Goal: Information Seeking & Learning: Learn about a topic

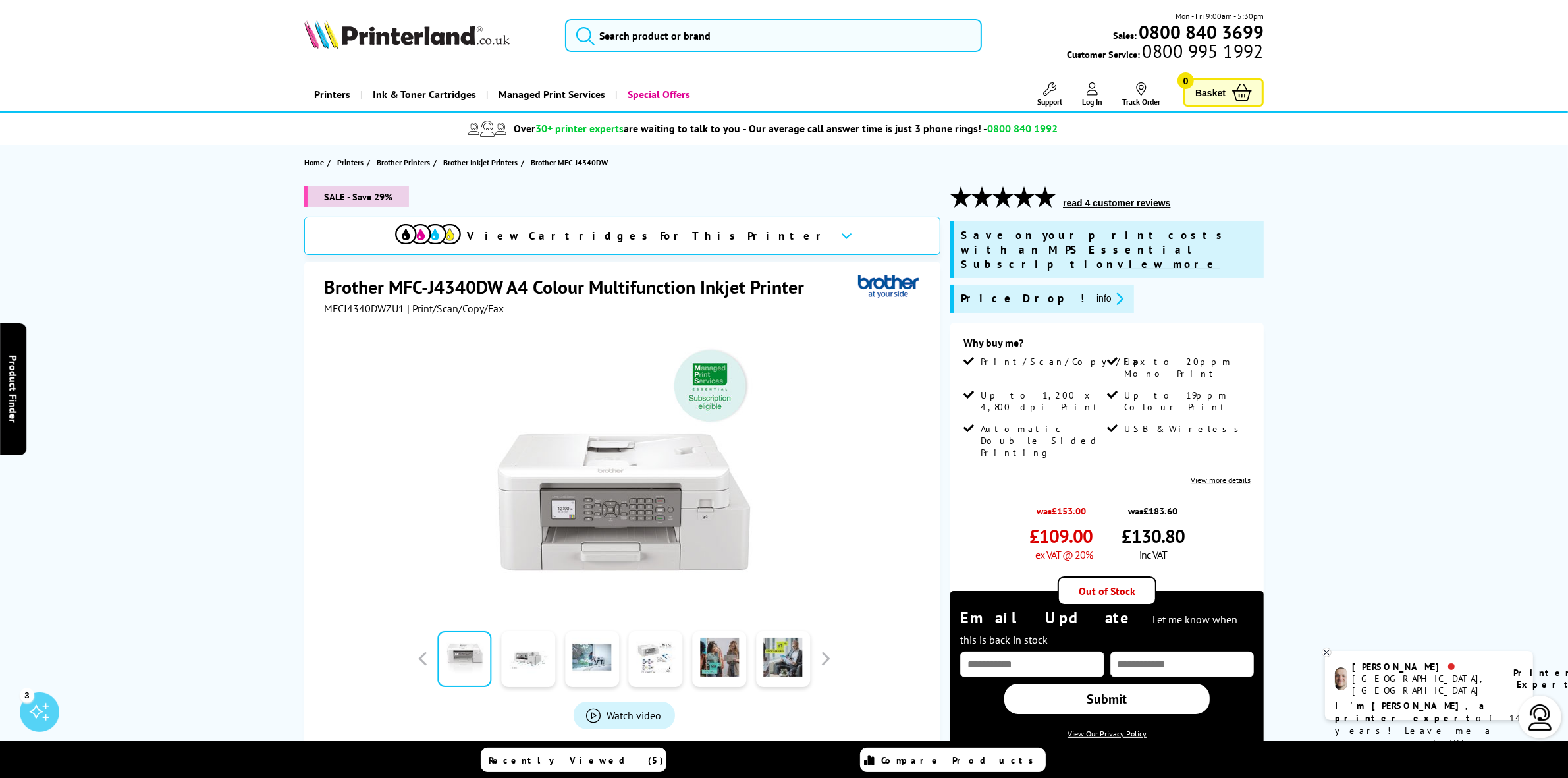
click at [1224, 475] on link "View more details" at bounding box center [1220, 480] width 60 height 10
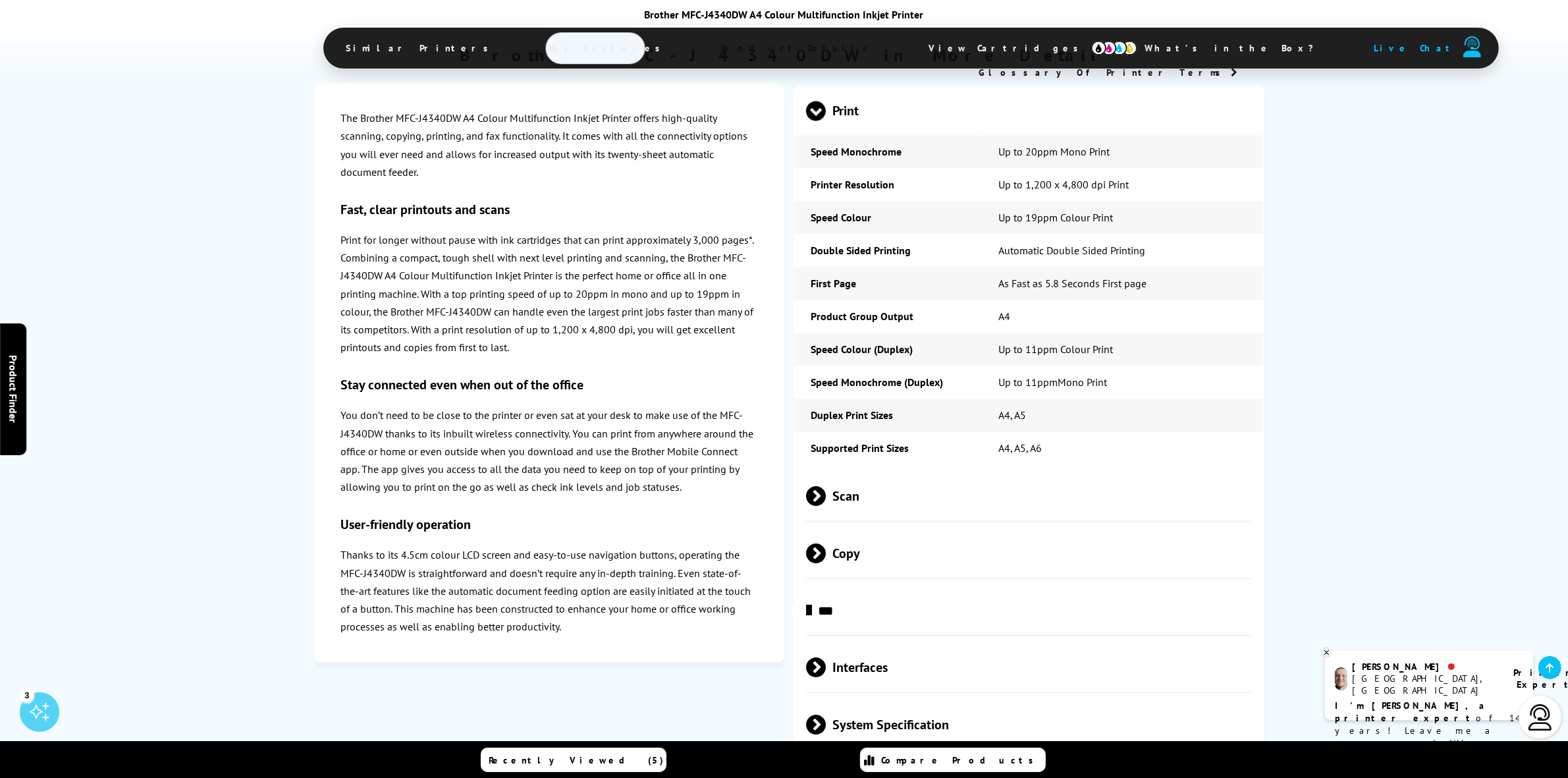
scroll to position [3112, 0]
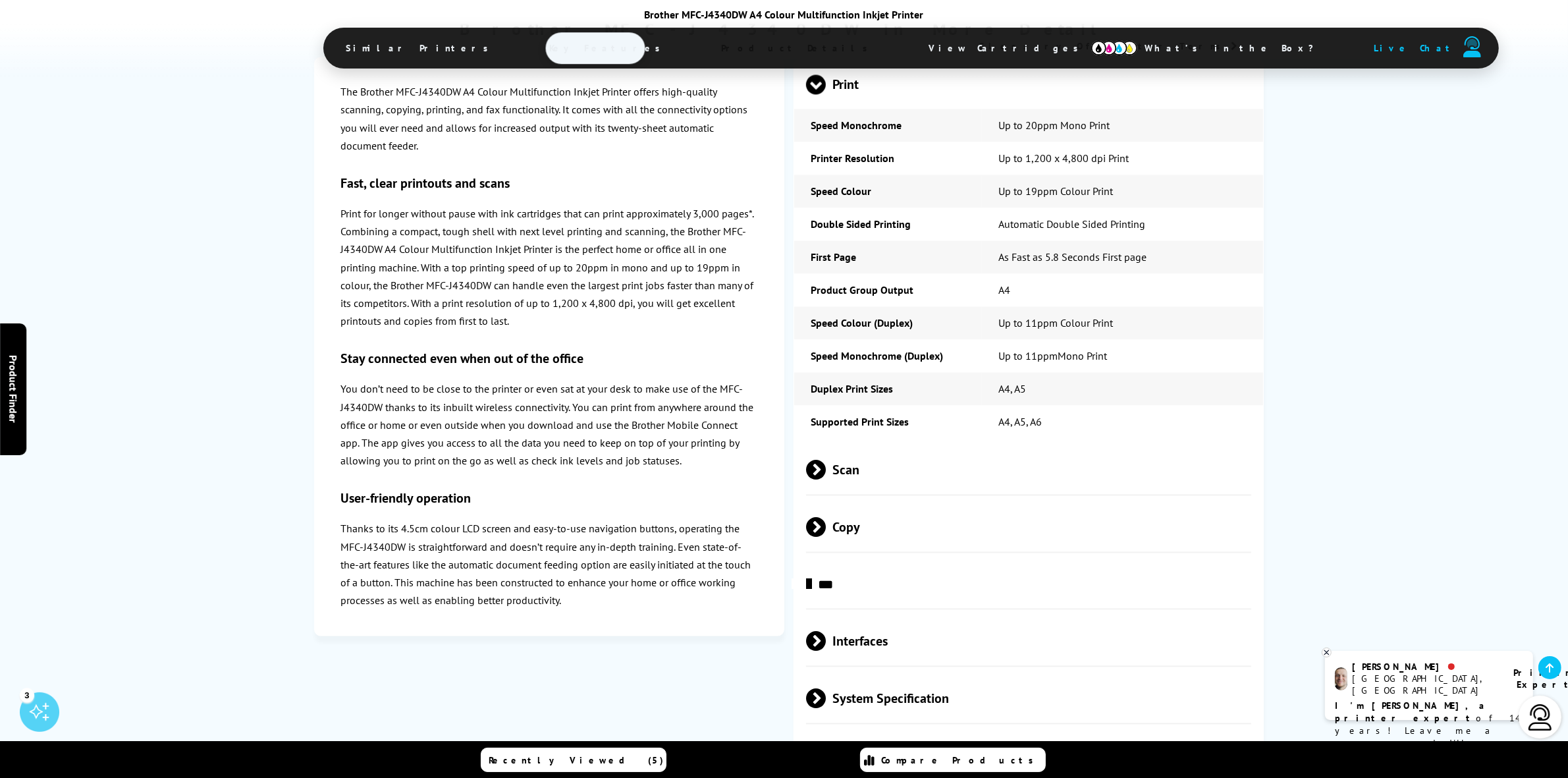
click at [826, 518] on span at bounding box center [826, 527] width 0 height 19
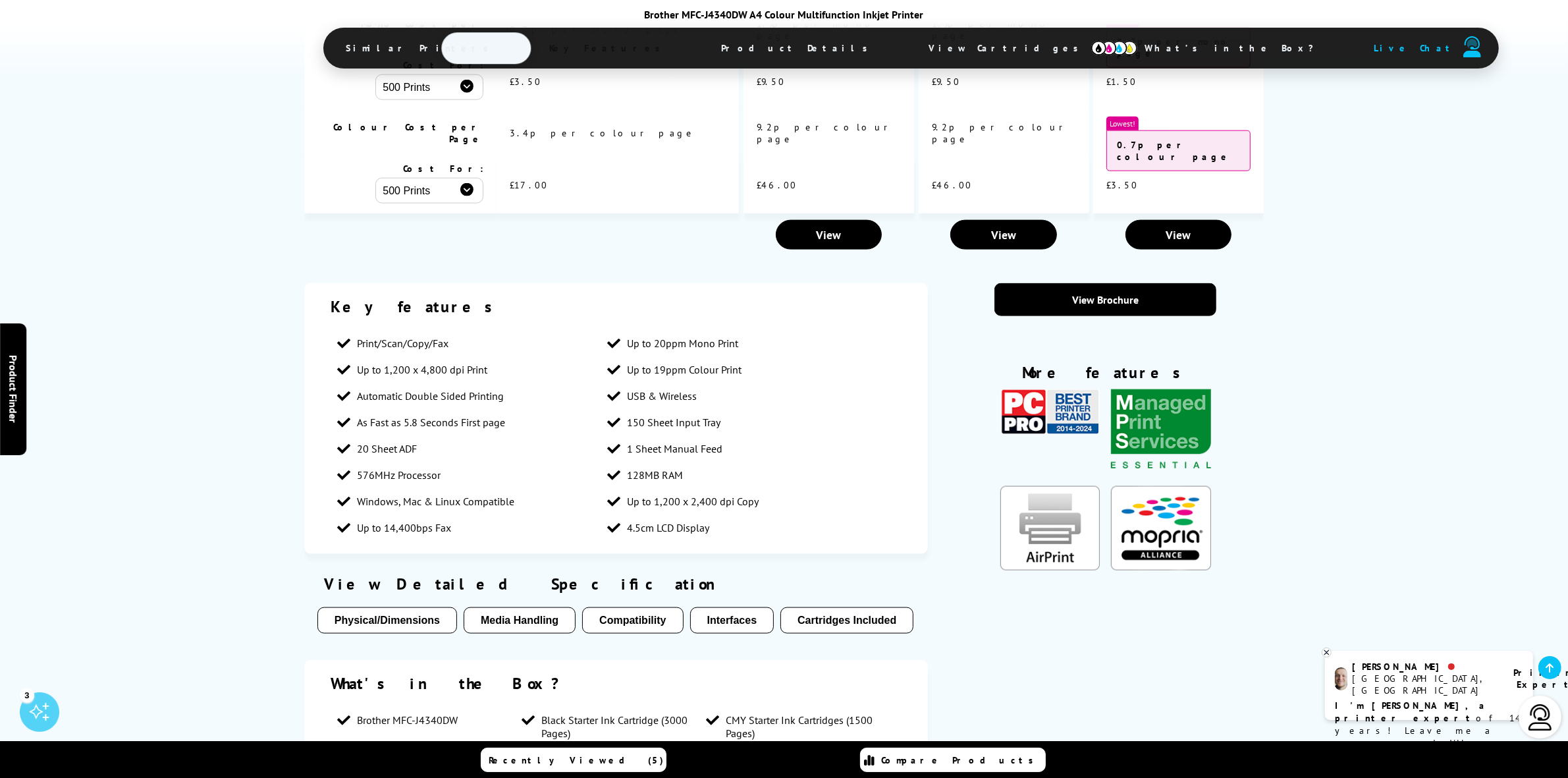
scroll to position [2042, 0]
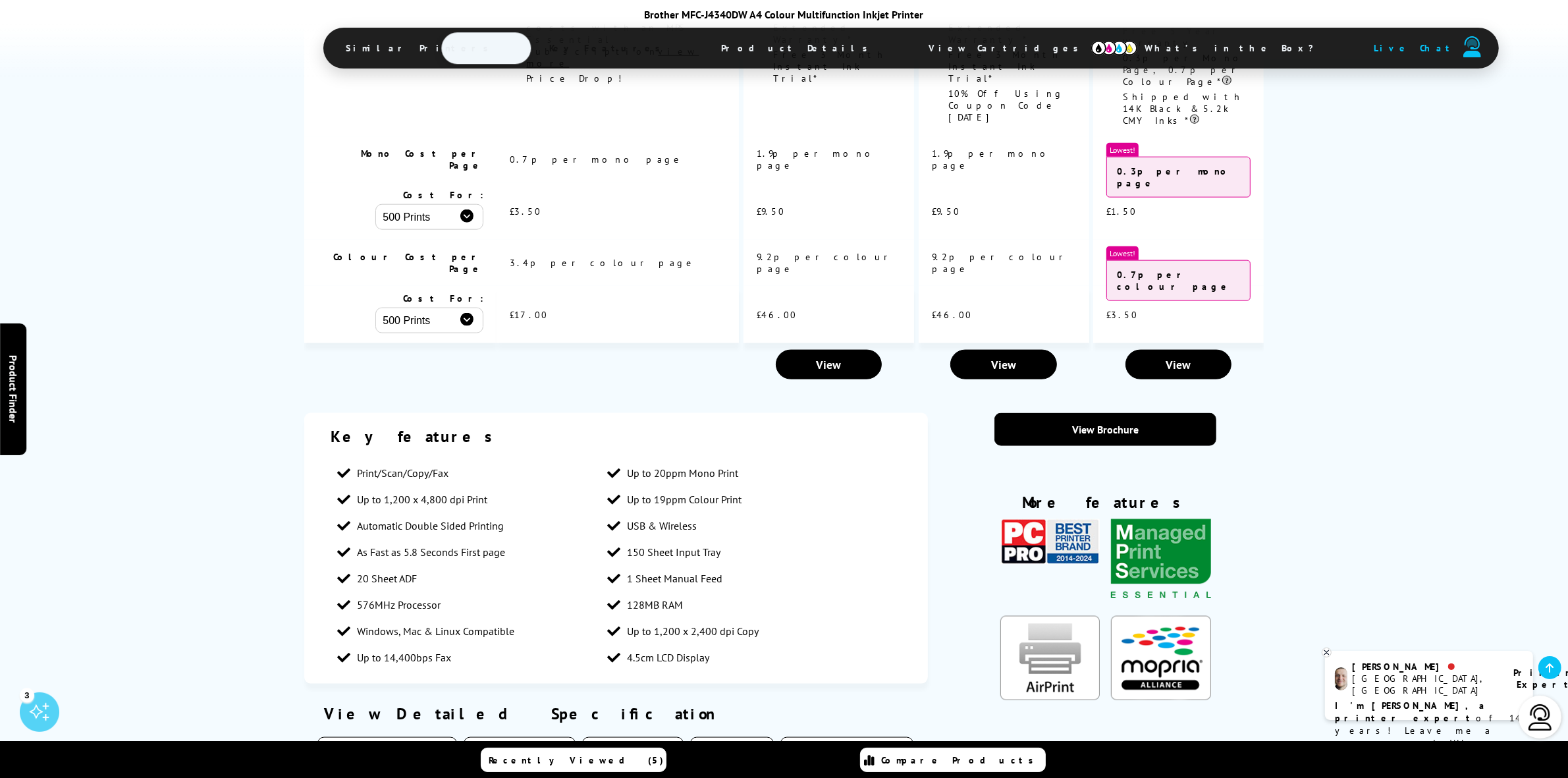
click at [610, 737] on button "Compatibility" at bounding box center [632, 750] width 101 height 26
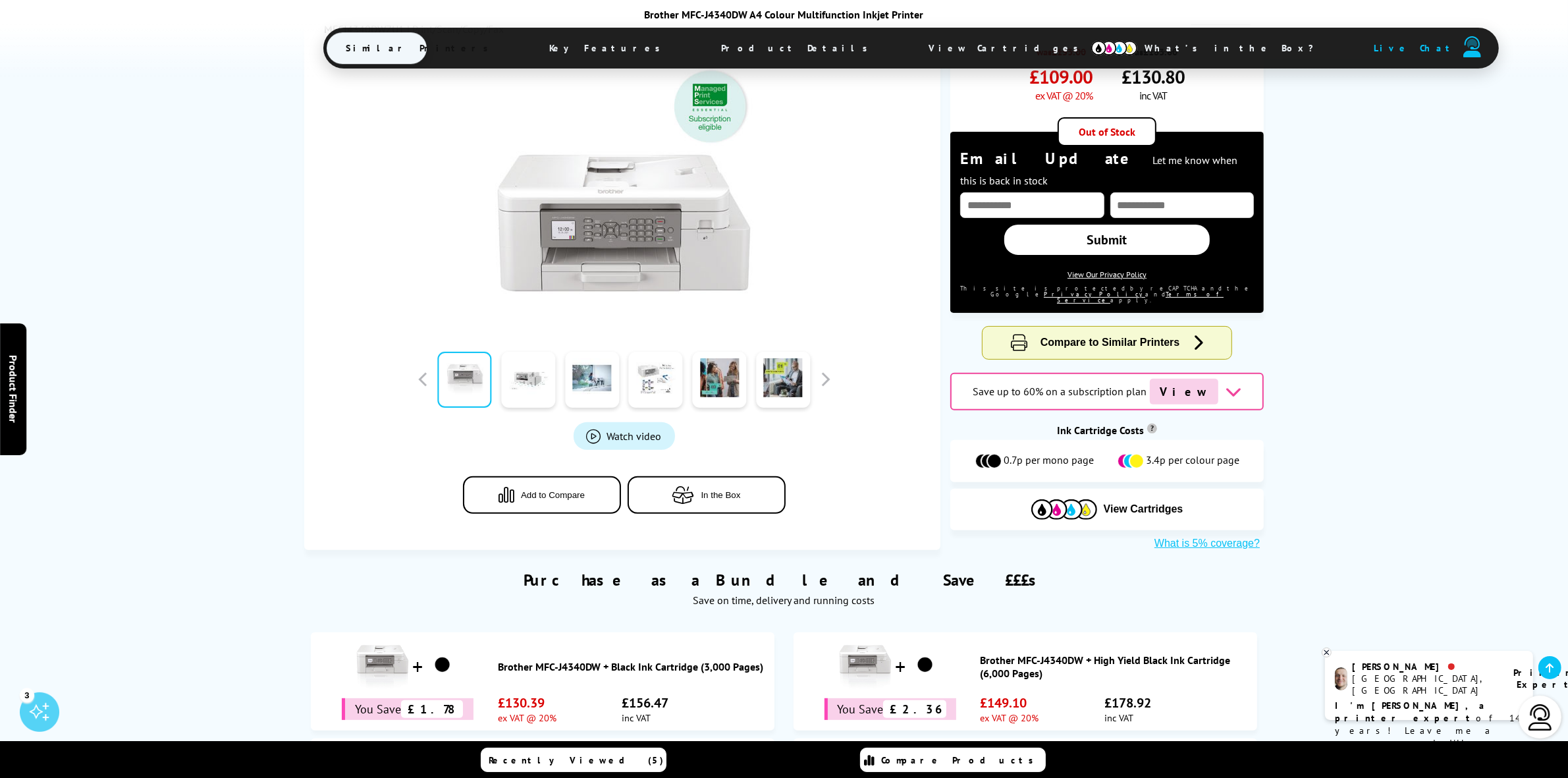
scroll to position [0, 0]
